Goal: Task Accomplishment & Management: Manage account settings

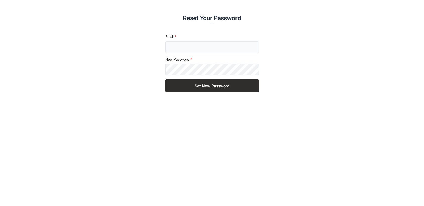
click at [184, 47] on input "Email" at bounding box center [212, 47] width 94 height 12
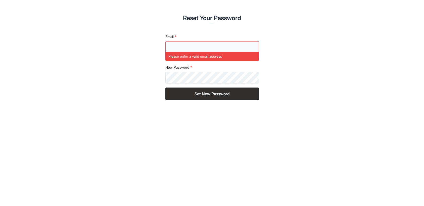
type input "**********"
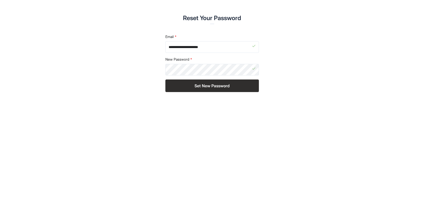
click at [224, 86] on button "Set New Password" at bounding box center [212, 85] width 94 height 13
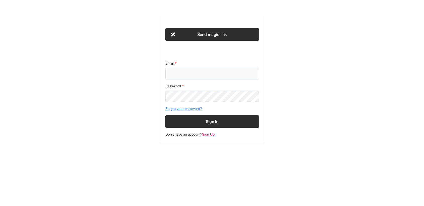
click at [225, 74] on input "Email" at bounding box center [212, 74] width 94 height 12
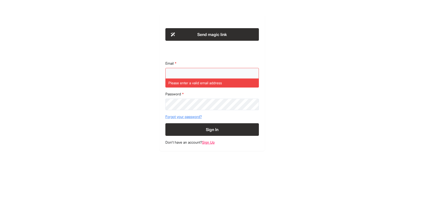
type input "**********"
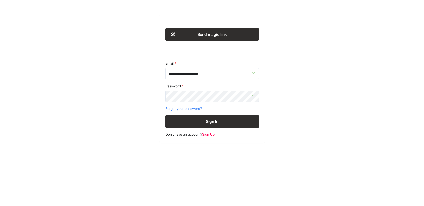
click at [205, 125] on button "Sign In" at bounding box center [212, 121] width 94 height 13
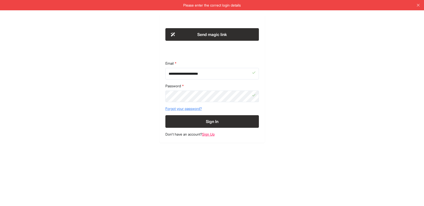
click at [225, 36] on button "Send magic link" at bounding box center [212, 34] width 94 height 13
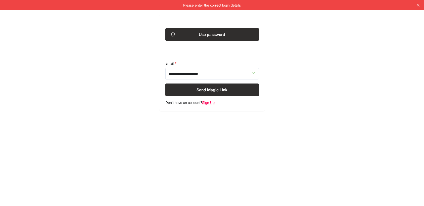
click at [221, 89] on button "Send Magic Link" at bounding box center [212, 89] width 94 height 13
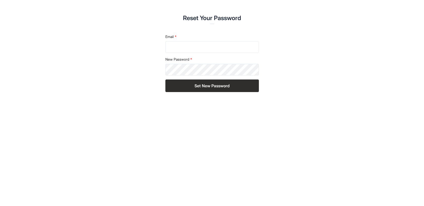
type input "**********"
click at [223, 90] on button "Set New Password" at bounding box center [212, 85] width 94 height 13
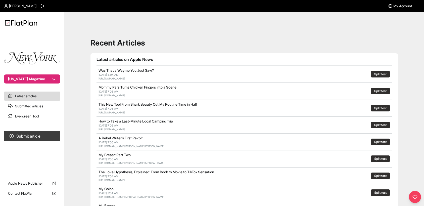
click at [401, 6] on span "My Account" at bounding box center [402, 6] width 19 height 5
click at [54, 79] on button "[US_STATE] Magazine" at bounding box center [32, 78] width 56 height 9
drag, startPoint x: 391, startPoint y: 15, endPoint x: 393, endPoint y: 12, distance: 3.7
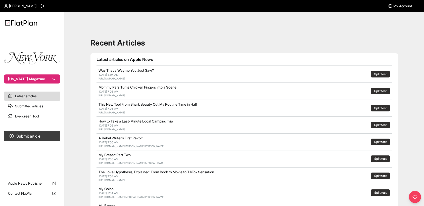
click at [393, 7] on span "My Account" at bounding box center [402, 6] width 19 height 5
click at [27, 6] on span "[PERSON_NAME]" at bounding box center [22, 6] width 27 height 5
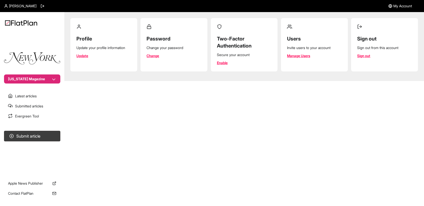
click at [291, 55] on link "Manage Users" at bounding box center [298, 55] width 23 height 5
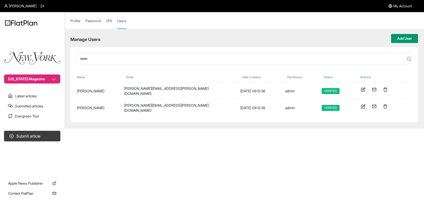
click at [405, 38] on button "Add User" at bounding box center [404, 38] width 27 height 9
click at [406, 38] on button "Add User" at bounding box center [404, 38] width 27 height 9
click at [409, 39] on button "Add User" at bounding box center [404, 38] width 27 height 9
click at [25, 99] on link "Latest articles" at bounding box center [32, 95] width 56 height 9
